Goal: Information Seeking & Learning: Learn about a topic

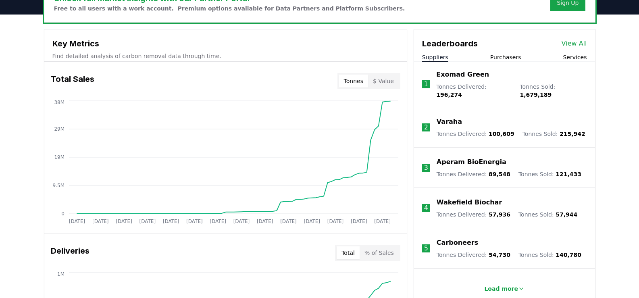
scroll to position [282, 0]
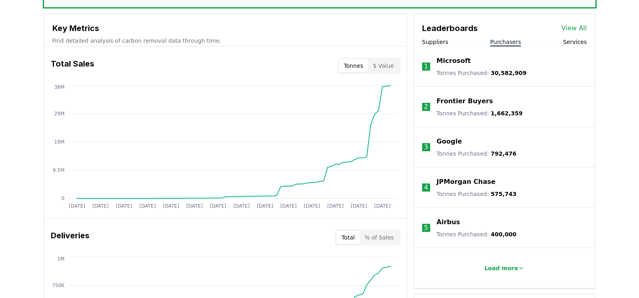
click at [508, 44] on button "Purchasers" at bounding box center [505, 42] width 31 height 8
click at [501, 274] on button "Load more" at bounding box center [504, 268] width 53 height 16
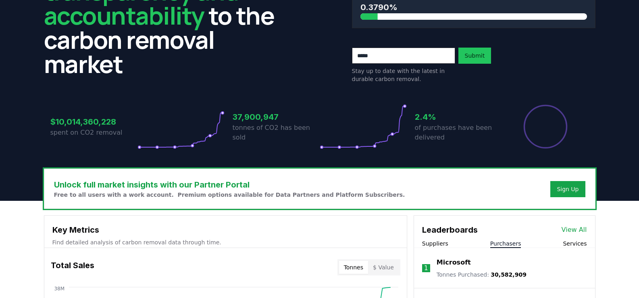
scroll to position [0, 0]
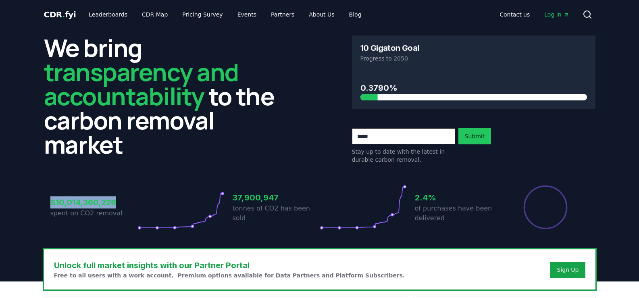
drag, startPoint x: 51, startPoint y: 200, endPoint x: 115, endPoint y: 202, distance: 64.1
click at [115, 202] on h3 "$10,014,360,228" at bounding box center [93, 202] width 87 height 12
click at [112, 202] on h3 "$10,014,360,228" at bounding box center [93, 202] width 87 height 12
drag, startPoint x: 416, startPoint y: 196, endPoint x: 435, endPoint y: 196, distance: 19.8
click at [435, 196] on h3 "2.4%" at bounding box center [458, 198] width 87 height 12
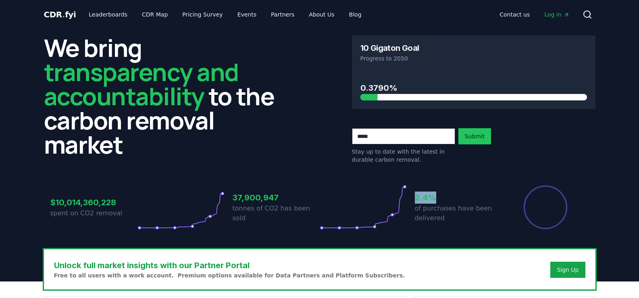
click at [435, 196] on h3 "2.4%" at bounding box center [458, 198] width 87 height 12
